Goal: Task Accomplishment & Management: Manage account settings

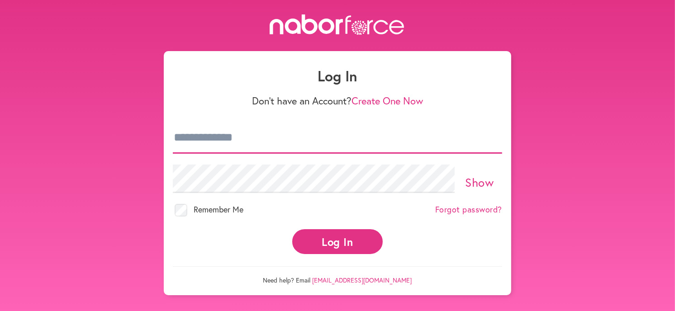
type input "**********"
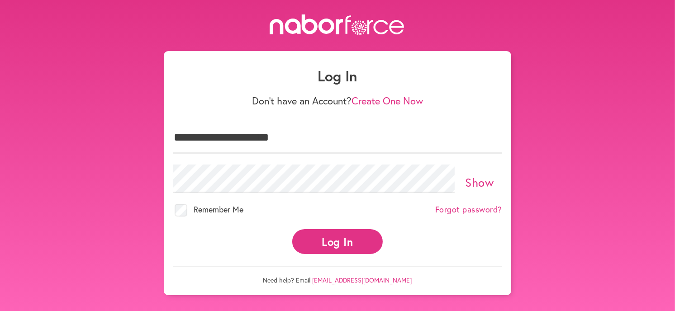
click at [336, 234] on button "Log In" at bounding box center [337, 241] width 91 height 25
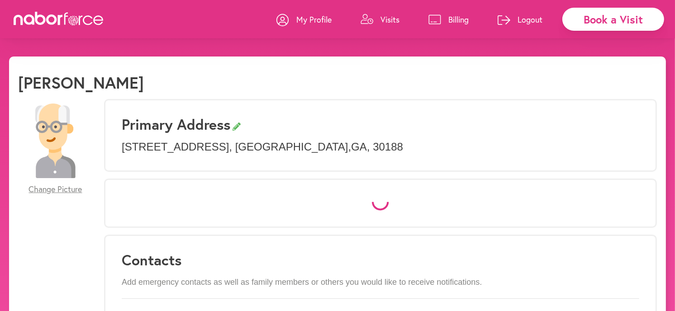
select select "*"
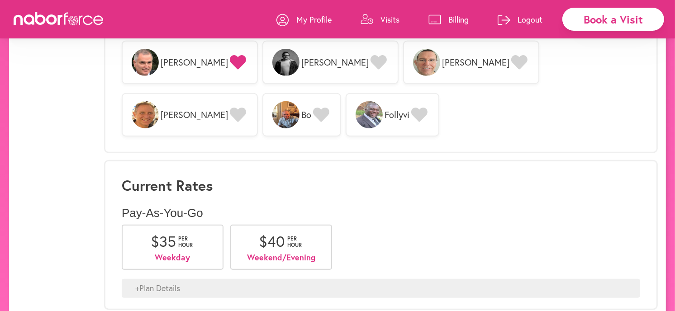
scroll to position [791, 0]
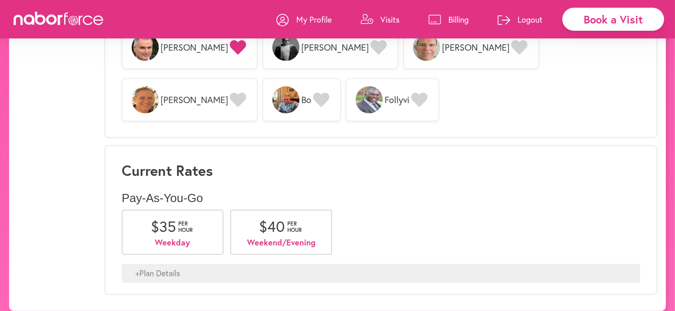
click at [165, 266] on div "+ Plan Details" at bounding box center [381, 273] width 519 height 19
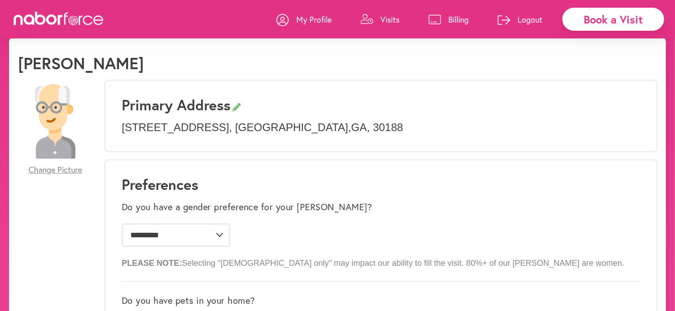
scroll to position [0, 0]
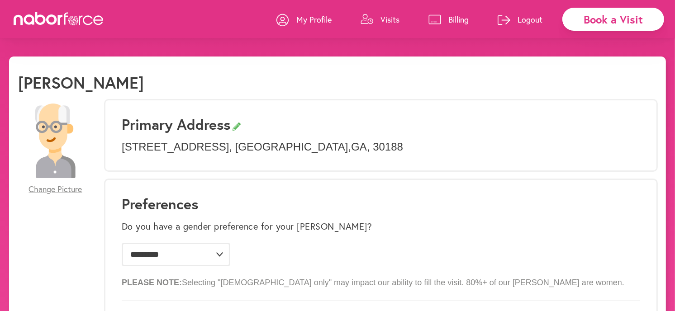
click at [394, 19] on p "Visits" at bounding box center [390, 19] width 19 height 11
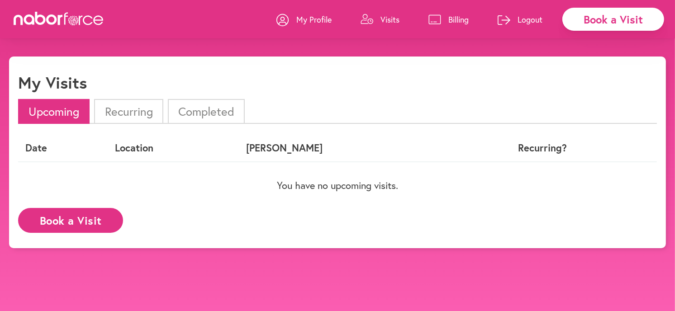
click at [455, 21] on p "Billing" at bounding box center [459, 19] width 20 height 11
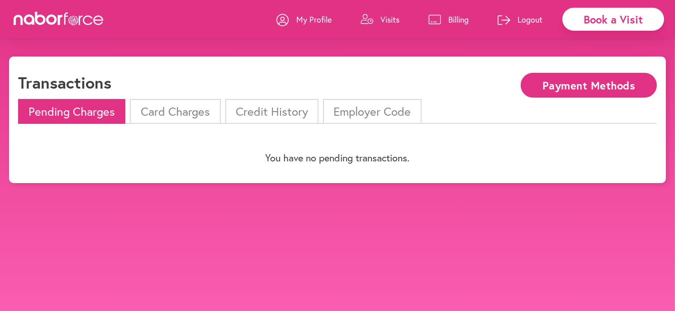
click at [275, 109] on li "Credit History" at bounding box center [271, 111] width 93 height 25
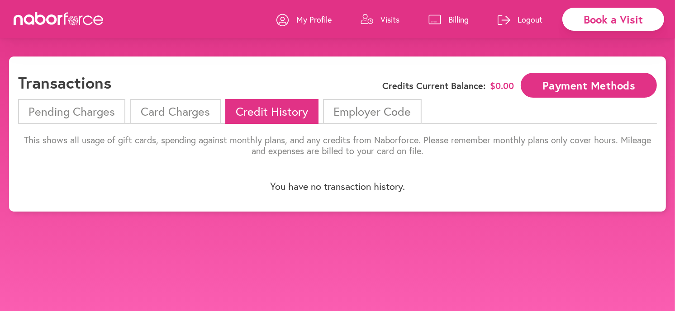
click at [179, 108] on li "Card Charges" at bounding box center [175, 111] width 91 height 25
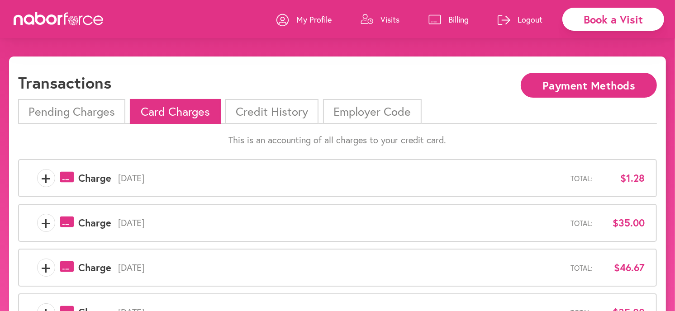
click at [64, 114] on li "Pending Charges" at bounding box center [71, 111] width 107 height 25
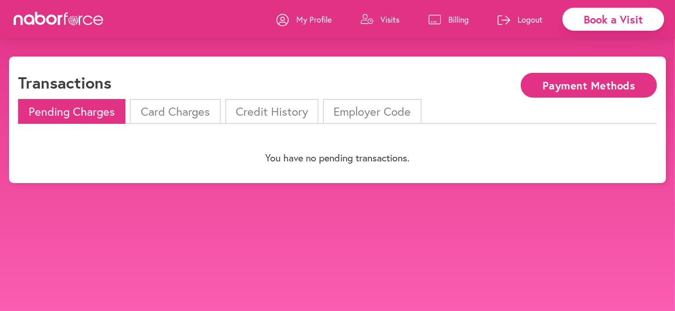
click at [56, 20] on icon at bounding box center [52, 19] width 11 height 10
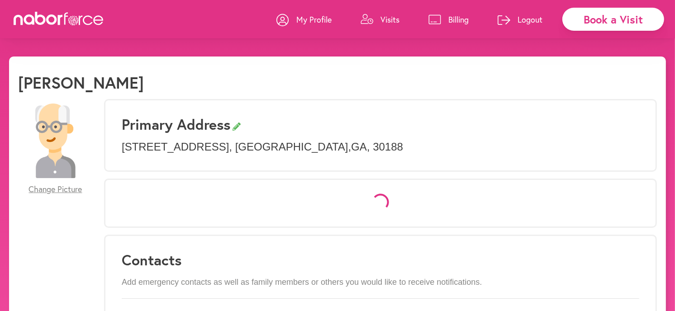
select select "*"
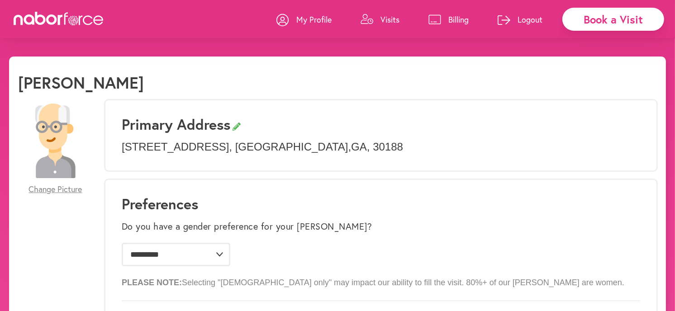
click at [56, 18] on icon at bounding box center [52, 19] width 11 height 10
click at [383, 19] on p "Visits" at bounding box center [390, 19] width 19 height 11
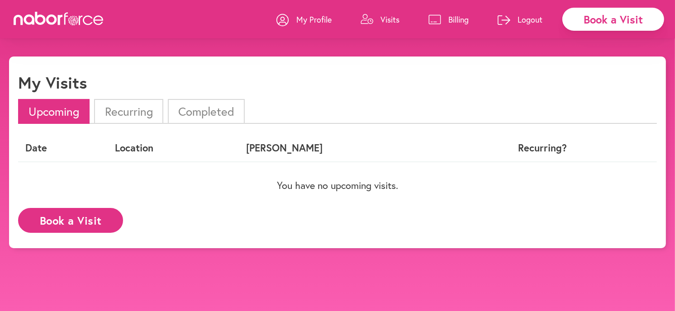
click at [447, 16] on link "Billing" at bounding box center [449, 19] width 40 height 27
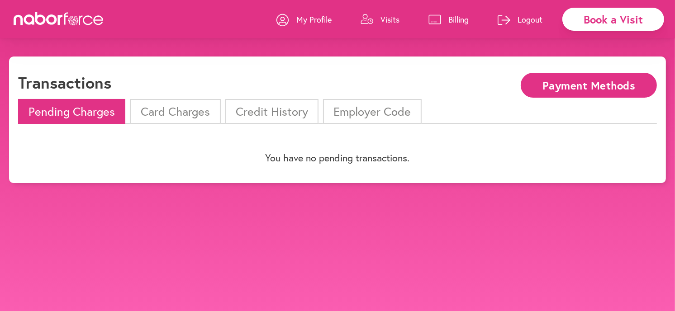
click at [303, 19] on p "My Profile" at bounding box center [313, 19] width 35 height 11
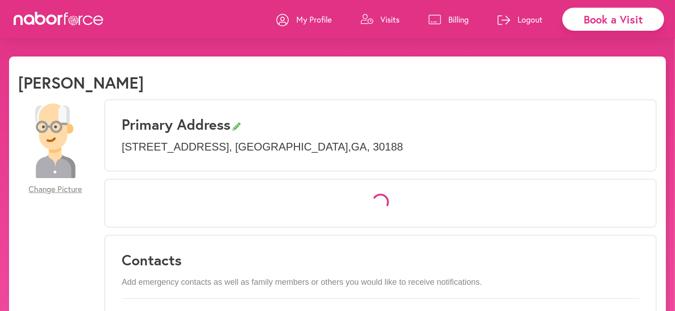
select select "*"
